Goal: Find specific page/section: Find specific page/section

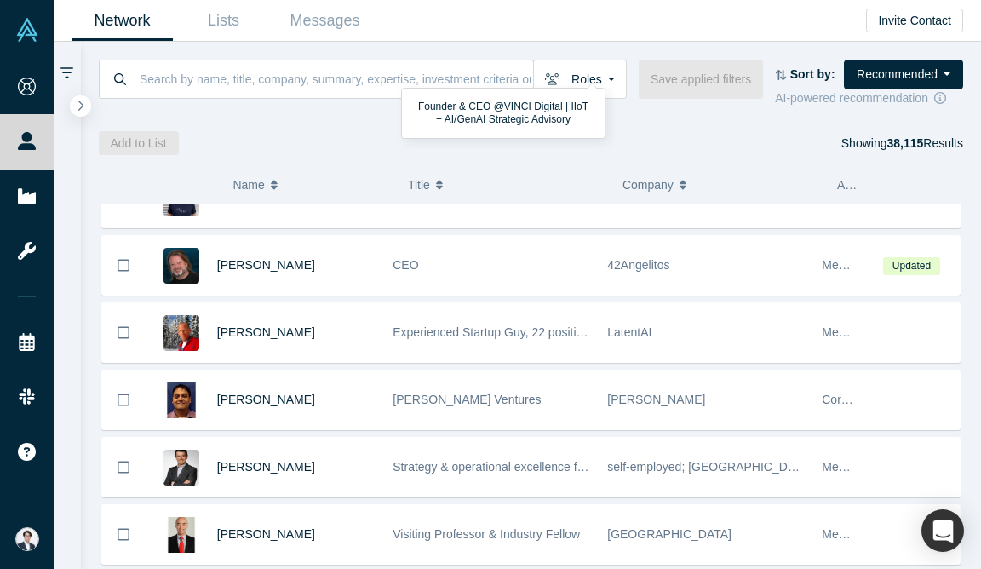
scroll to position [1393, 0]
